Goal: Information Seeking & Learning: Check status

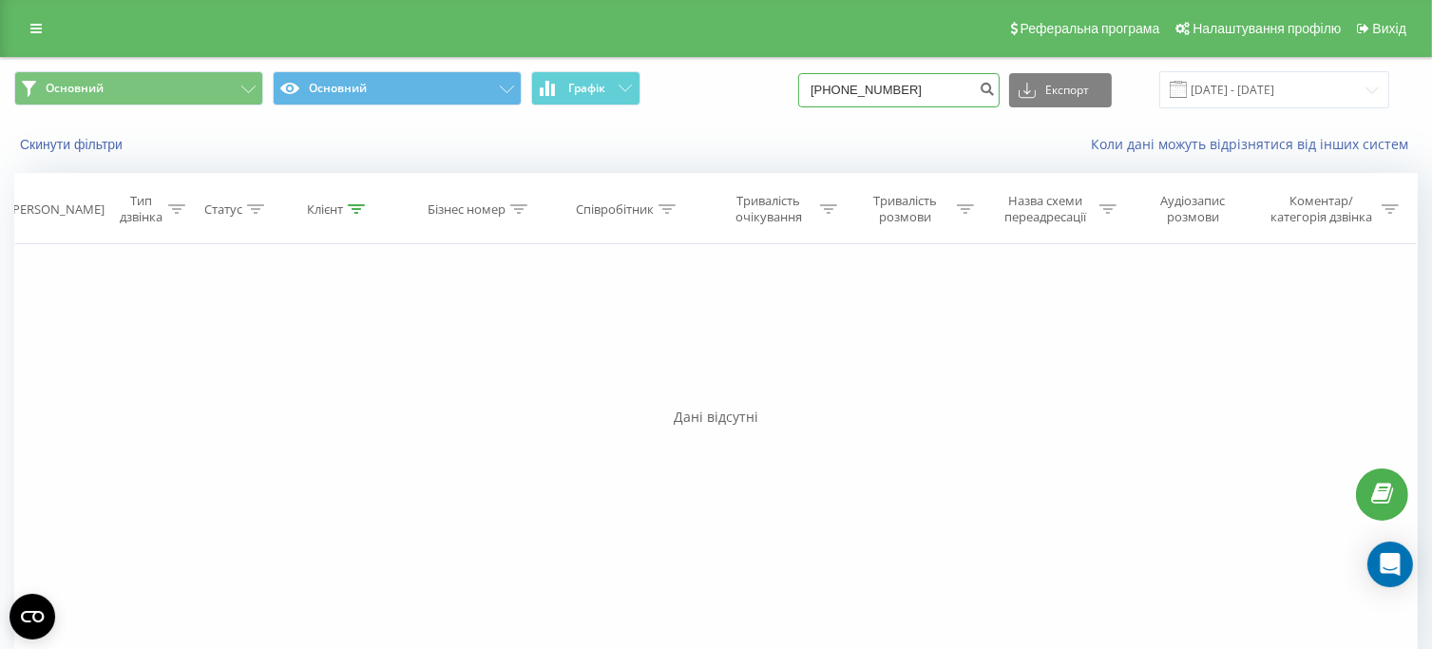
click at [934, 88] on input "+380978168437" at bounding box center [898, 90] width 201 height 34
click at [38, 34] on icon at bounding box center [35, 28] width 11 height 13
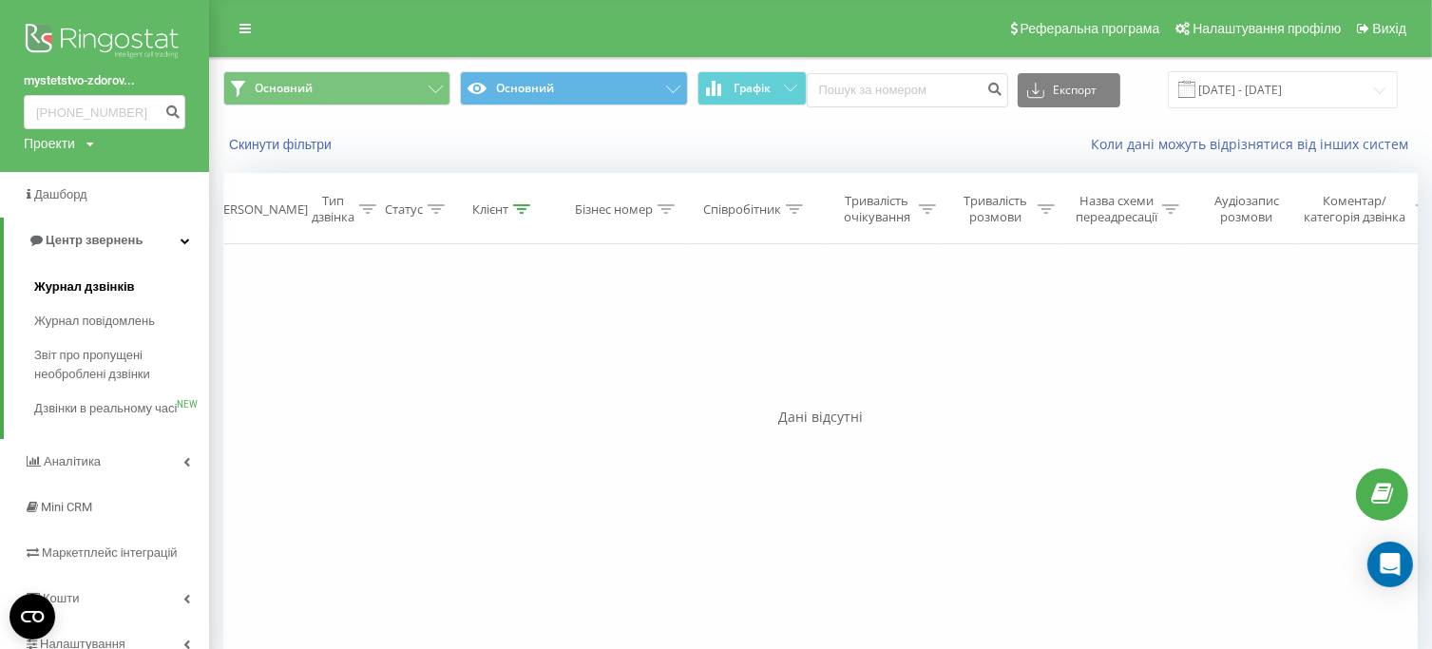
click at [129, 285] on span "Журнал дзвінків" at bounding box center [84, 286] width 101 height 19
